Goal: Task Accomplishment & Management: Manage account settings

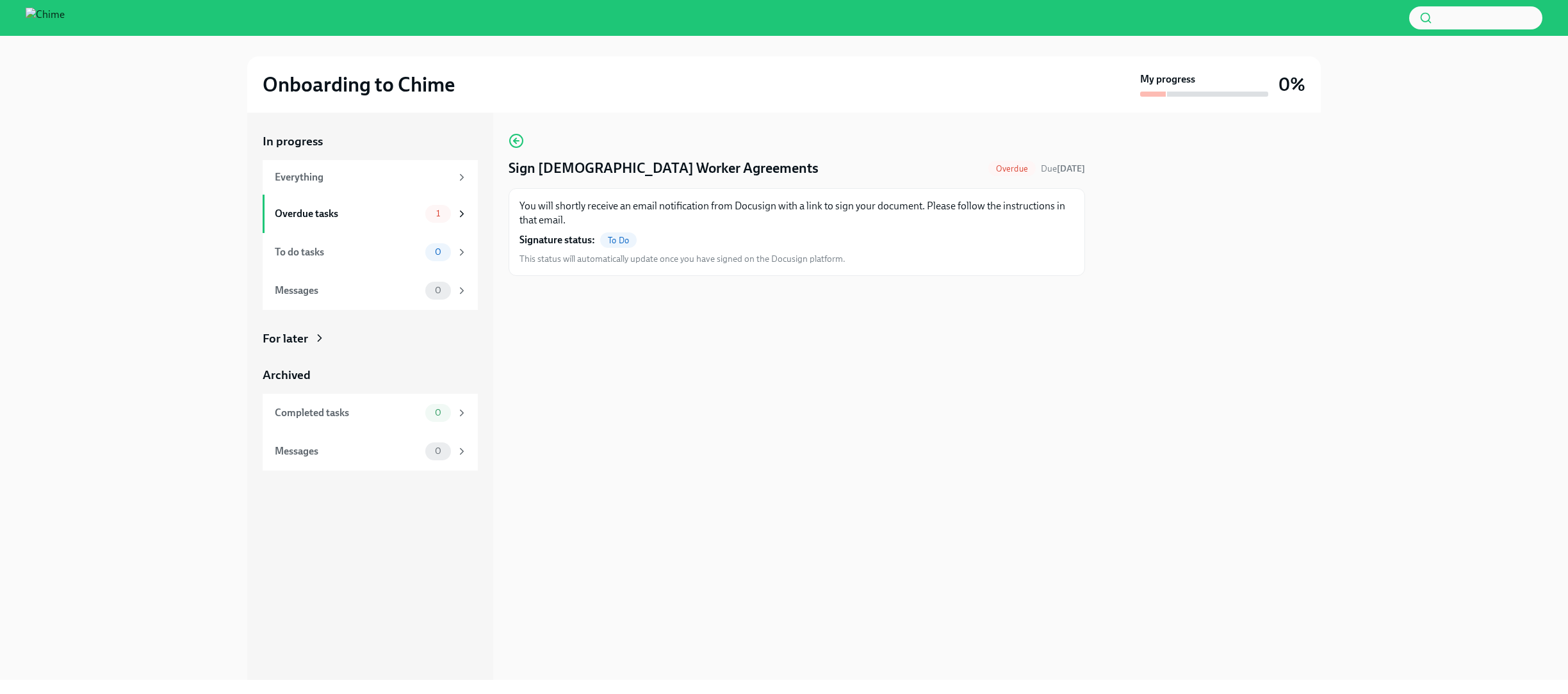
click at [624, 241] on span "To Do" at bounding box center [619, 240] width 36 height 10
click at [1072, 171] on strong "[DATE]" at bounding box center [1071, 168] width 28 height 11
click at [521, 145] on circle "button" at bounding box center [516, 141] width 13 height 13
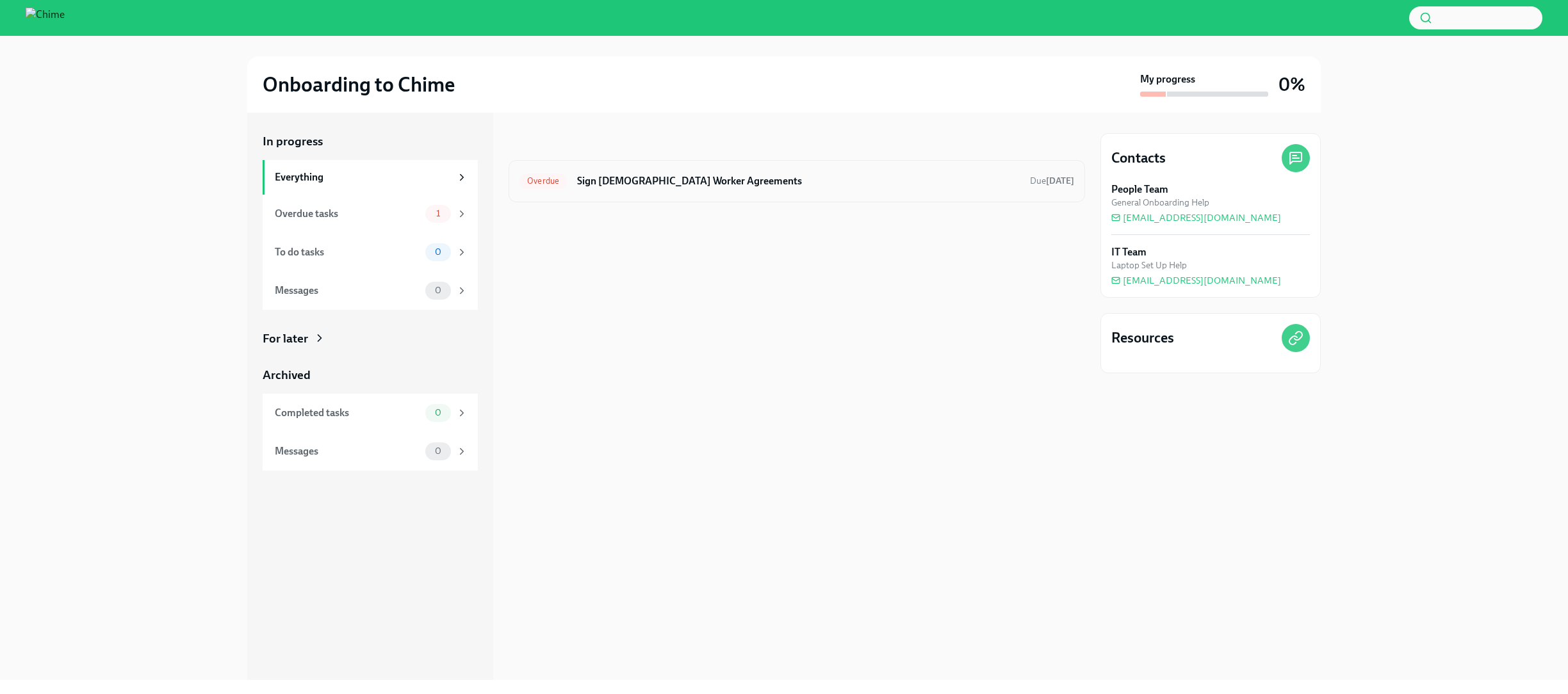
click at [544, 187] on div "Overdue" at bounding box center [543, 181] width 48 height 16
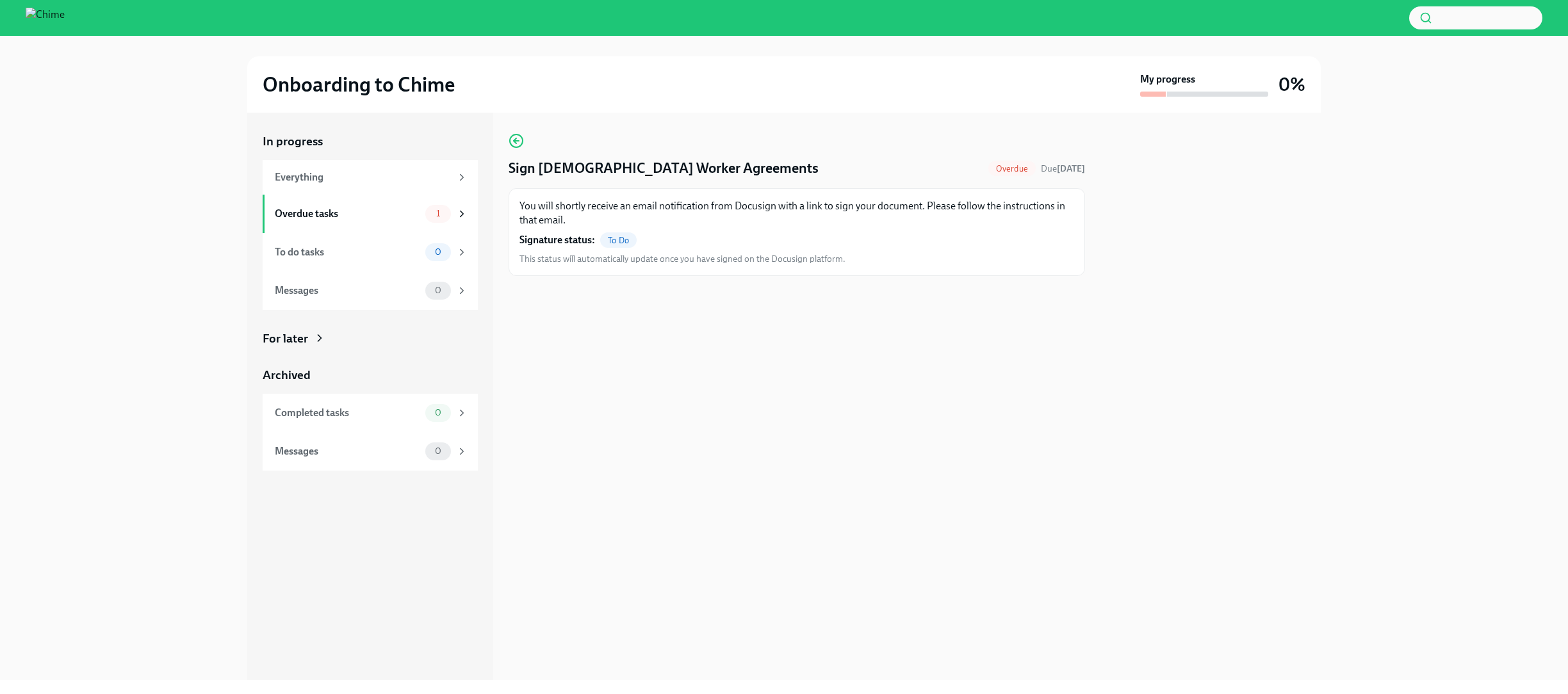
click at [623, 239] on span "To Do" at bounding box center [619, 240] width 36 height 10
click at [612, 241] on span "To Do" at bounding box center [619, 240] width 36 height 10
click at [1066, 170] on strong "[DATE]" at bounding box center [1071, 168] width 28 height 11
click at [1023, 170] on span "Overdue" at bounding box center [1012, 168] width 48 height 10
click at [321, 176] on div "Everything" at bounding box center [363, 177] width 176 height 14
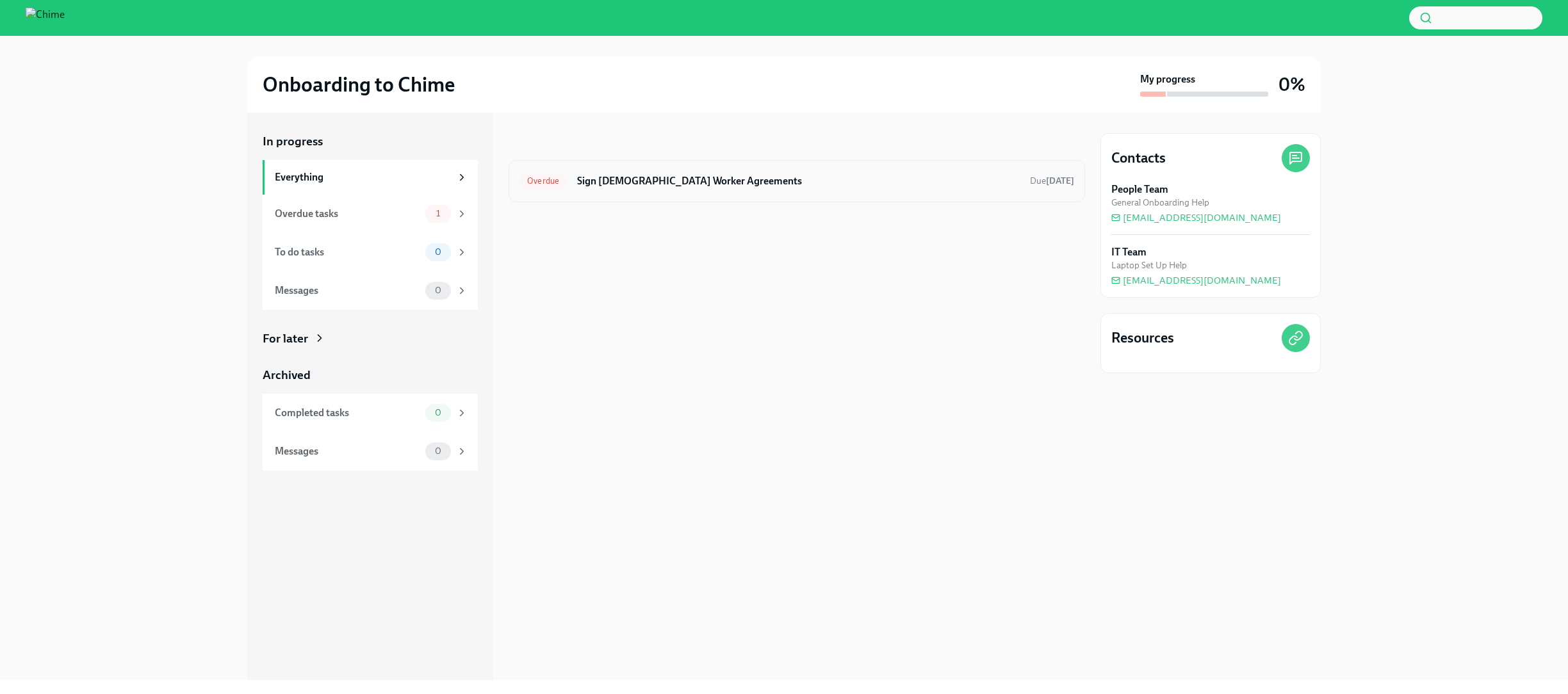
click at [666, 180] on h6 "Sign [DEMOGRAPHIC_DATA] Worker Agreements" at bounding box center [798, 181] width 443 height 14
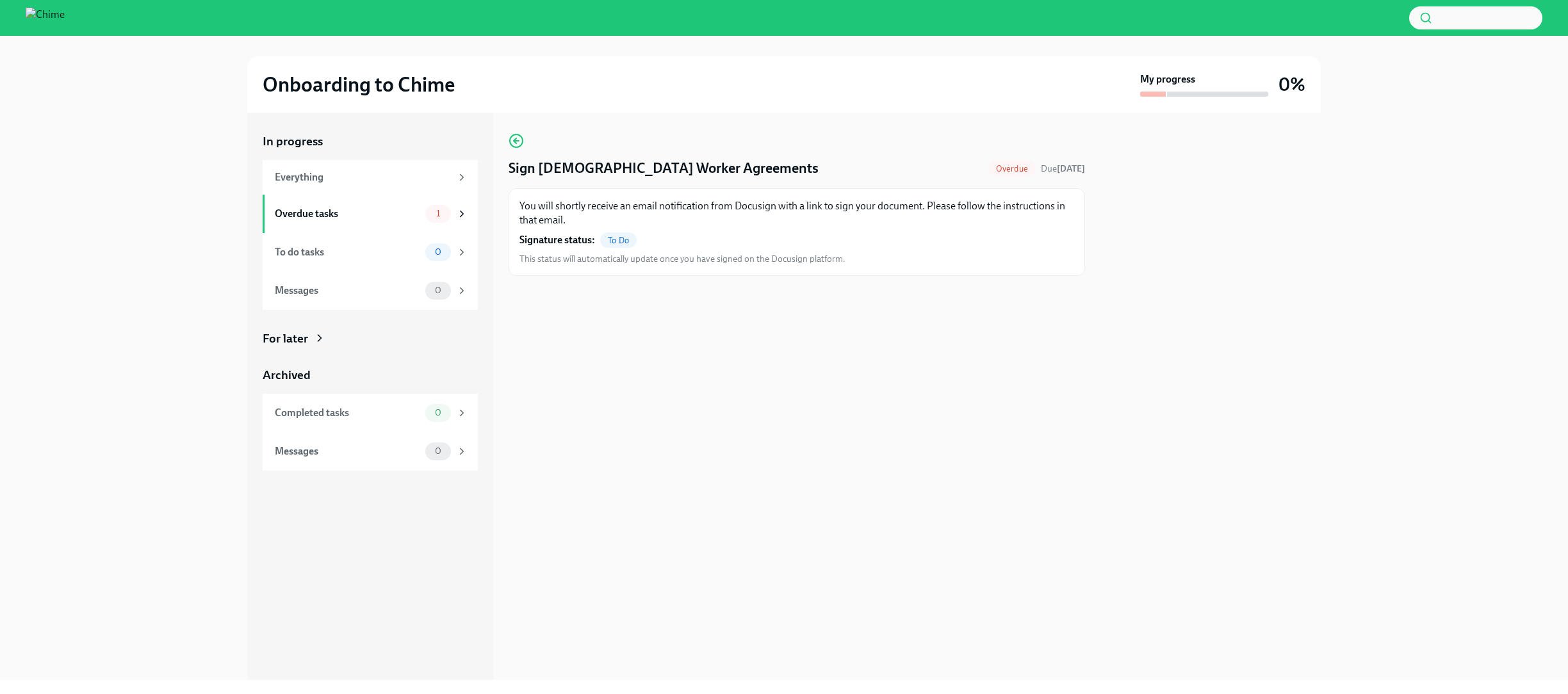
click at [614, 238] on span "To Do" at bounding box center [619, 240] width 36 height 10
click at [301, 167] on div "Everything" at bounding box center [371, 178] width 215 height 35
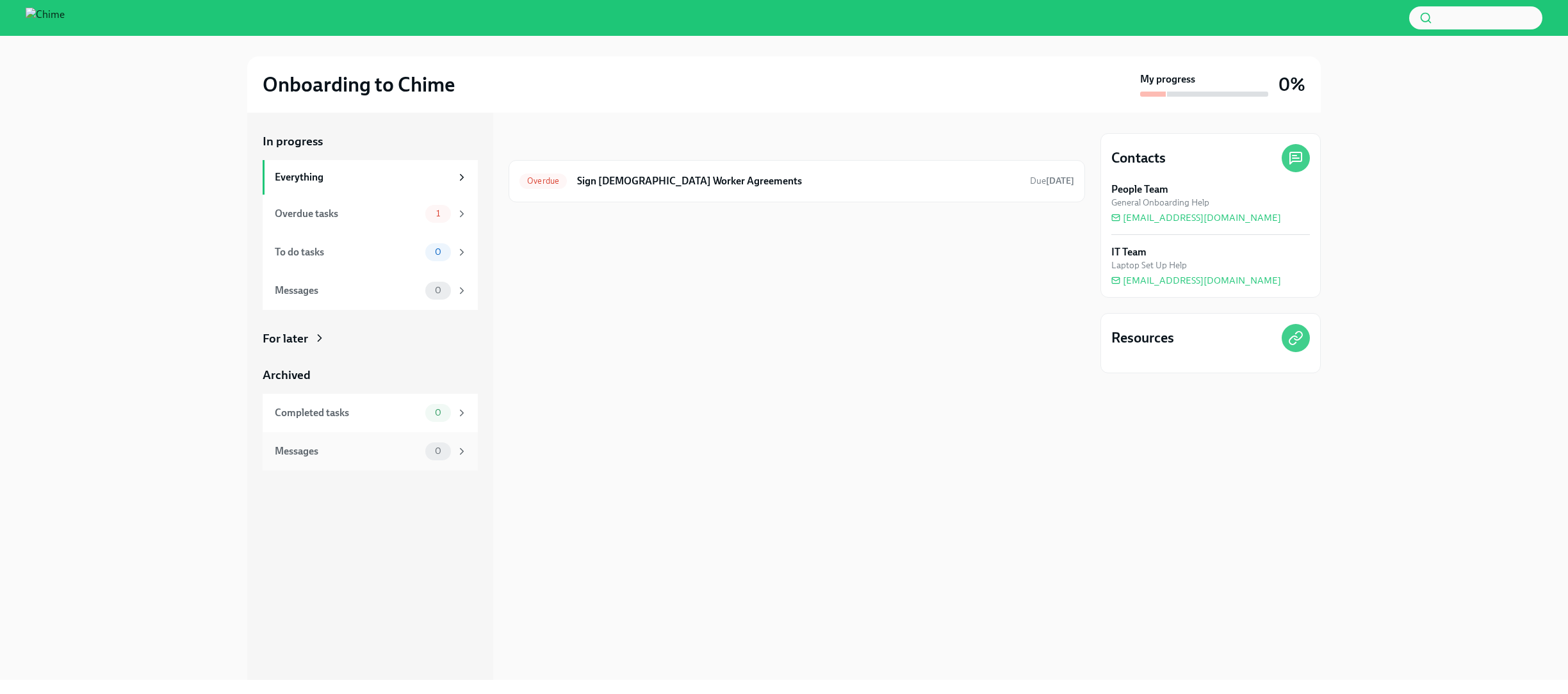
click at [333, 457] on div "Messages" at bounding box center [348, 451] width 146 height 14
click at [1302, 163] on icon at bounding box center [1296, 158] width 16 height 16
click at [1299, 156] on icon at bounding box center [1296, 158] width 16 height 16
